Goal: Transaction & Acquisition: Purchase product/service

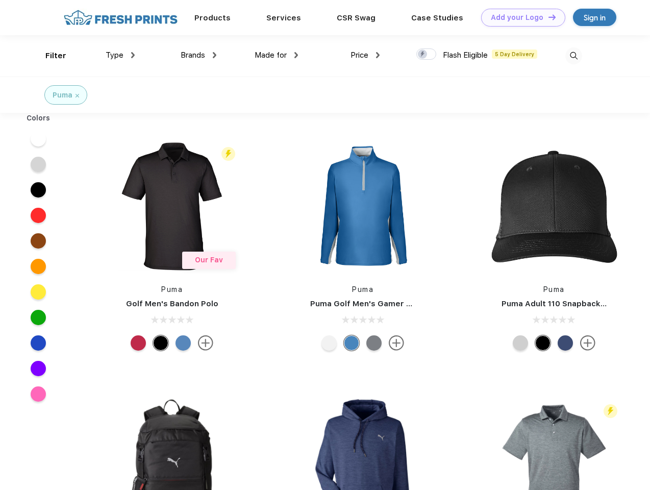
click at [519, 17] on link "Add your Logo Design Tool" at bounding box center [523, 18] width 84 height 18
click at [0, 0] on div "Design Tool" at bounding box center [0, 0] width 0 height 0
click at [548, 17] on link "Add your Logo Design Tool" at bounding box center [523, 18] width 84 height 18
click at [49, 56] on div "Filter" at bounding box center [55, 56] width 21 height 12
click at [120, 55] on span "Type" at bounding box center [115, 55] width 18 height 9
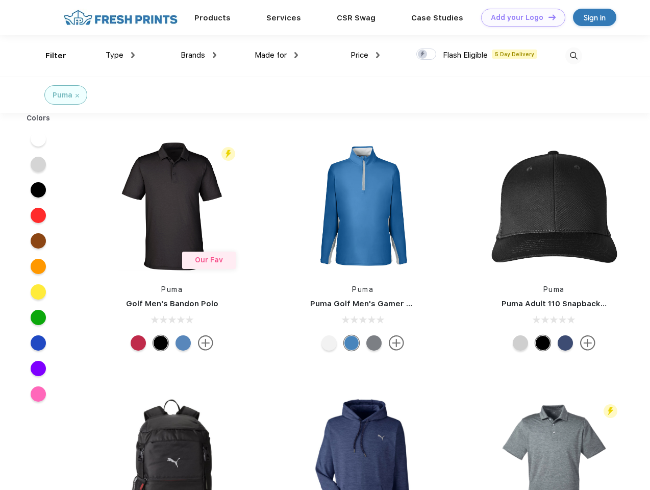
click at [198, 55] on span "Brands" at bounding box center [193, 55] width 24 height 9
click at [277, 55] on span "Made for" at bounding box center [271, 55] width 32 height 9
click at [365, 55] on span "Price" at bounding box center [360, 55] width 18 height 9
click at [427, 55] on div at bounding box center [426, 53] width 20 height 11
click at [423, 55] on input "checkbox" at bounding box center [419, 51] width 7 height 7
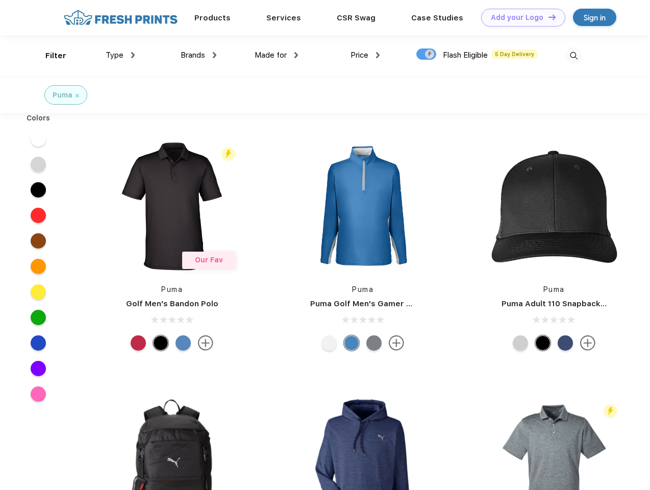
click at [574, 56] on img at bounding box center [573, 55] width 17 height 17
